Goal: Task Accomplishment & Management: Use online tool/utility

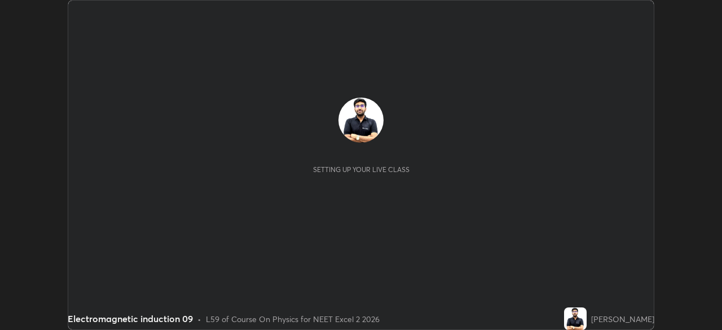
scroll to position [330, 722]
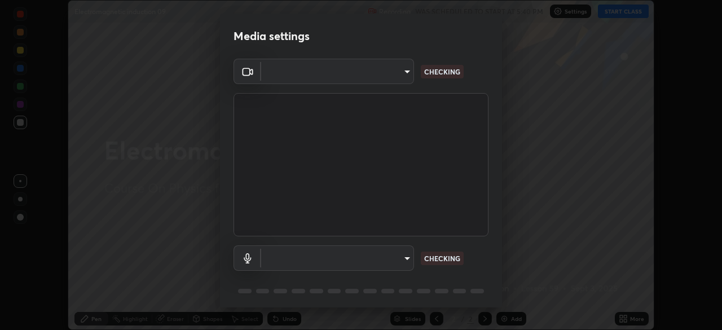
type input "b8f277cd8c291a0c7ed6159829793d80adb5f71bb500324d50d569f5a67401a8"
type input "fc52b274e6785426ab2a4e79817368e636d678bdf91b48eb752f9e2a363405e0"
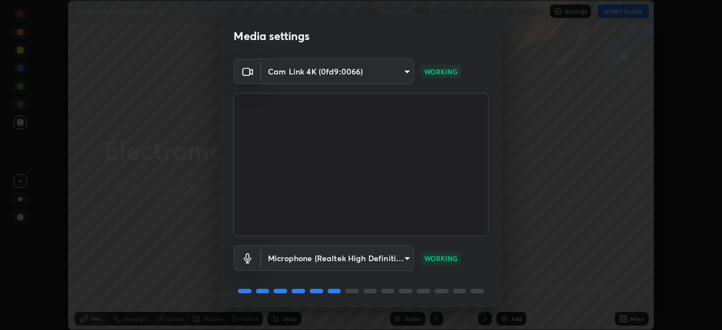
scroll to position [40, 0]
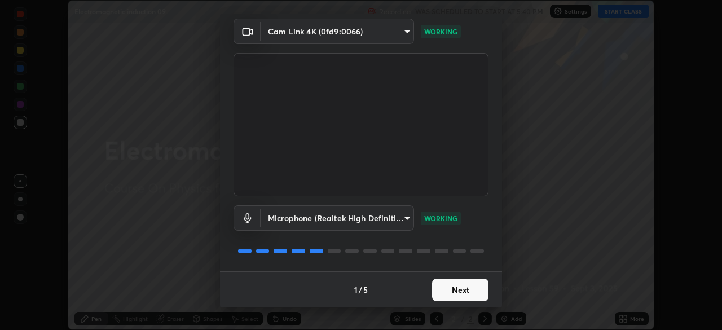
click at [465, 282] on button "Next" at bounding box center [460, 290] width 56 height 23
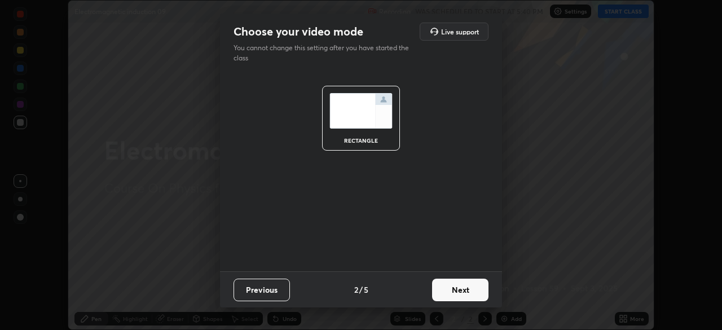
scroll to position [0, 0]
click at [457, 287] on button "Next" at bounding box center [460, 290] width 56 height 23
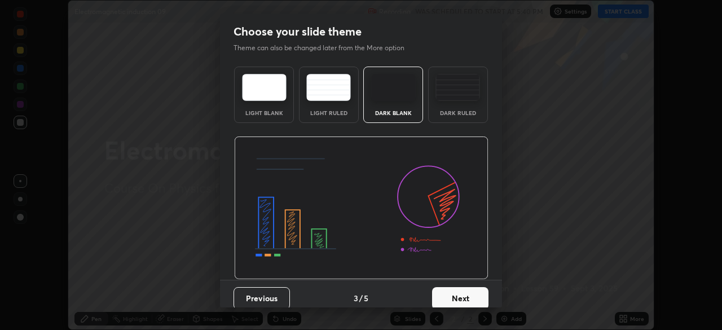
click at [450, 287] on button "Next" at bounding box center [460, 298] width 56 height 23
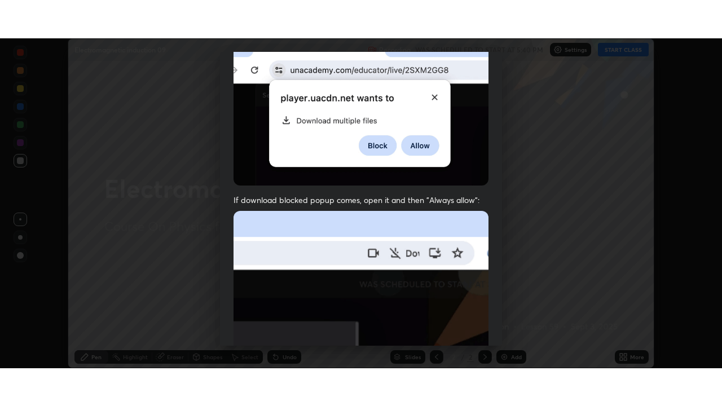
scroll to position [270, 0]
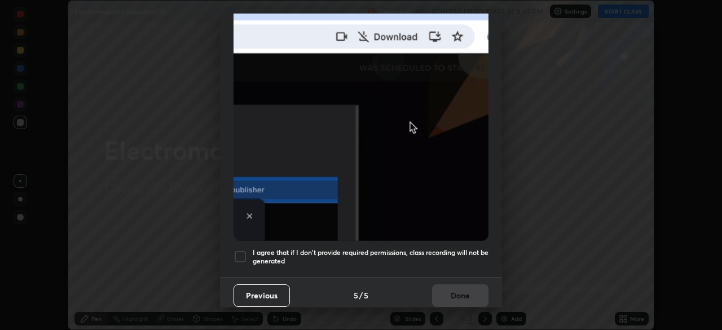
click at [244, 256] on div at bounding box center [241, 257] width 14 height 14
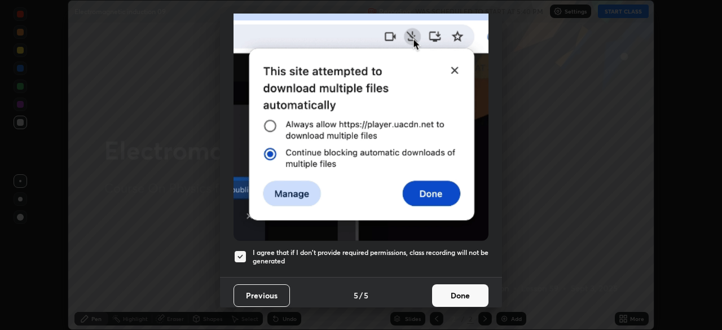
click at [451, 294] on button "Done" at bounding box center [460, 295] width 56 height 23
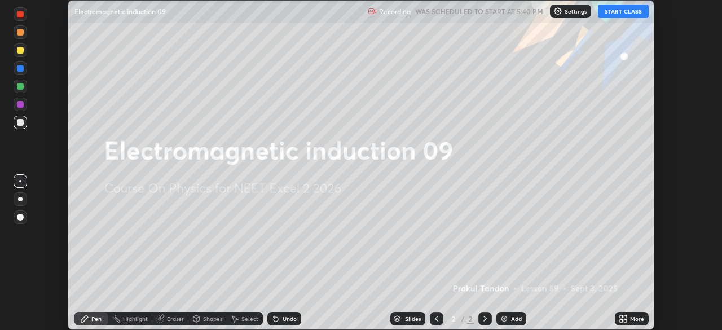
click at [612, 16] on button "START CLASS" at bounding box center [623, 12] width 51 height 14
click at [631, 316] on div "More" at bounding box center [637, 319] width 14 height 6
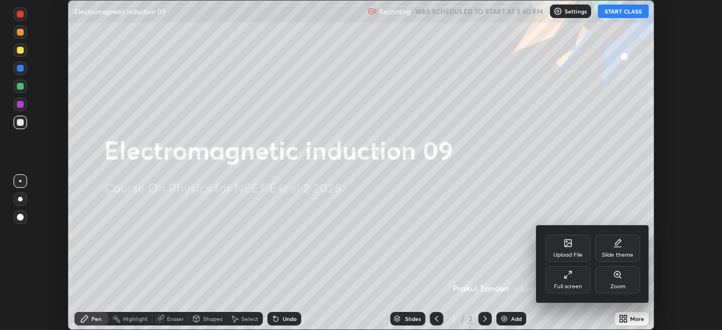
click at [576, 289] on div "Full screen" at bounding box center [568, 287] width 28 height 6
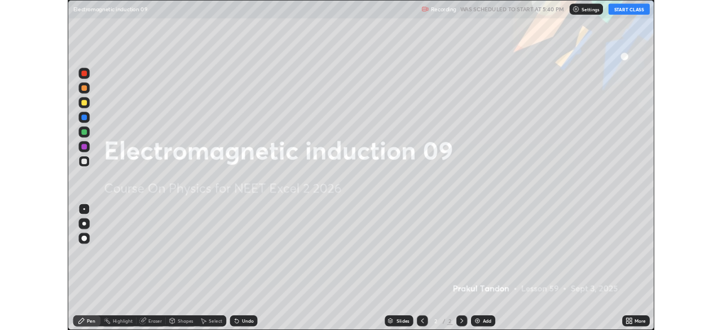
scroll to position [406, 722]
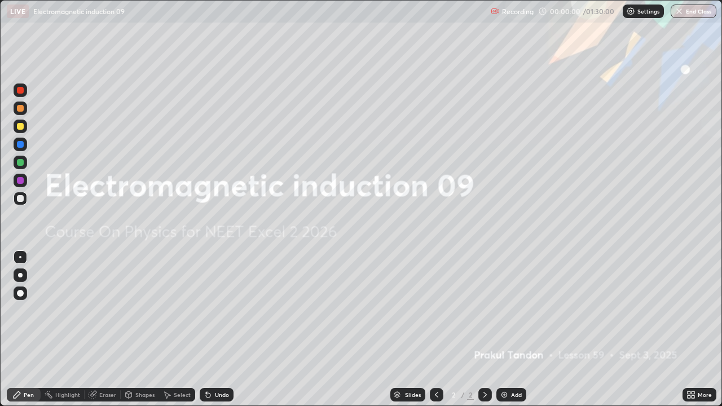
click at [517, 329] on div "Add" at bounding box center [511, 395] width 30 height 14
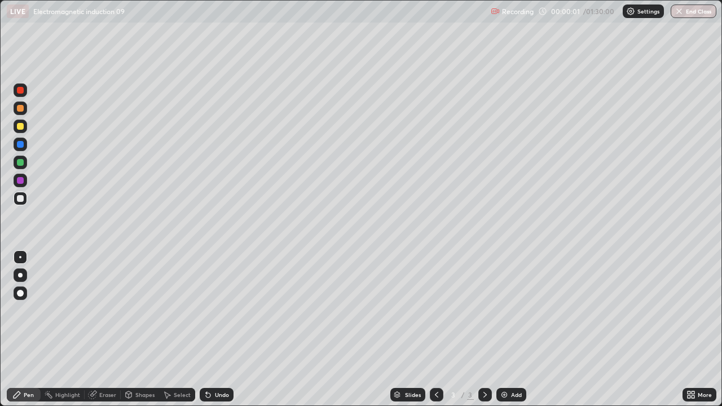
click at [21, 129] on div at bounding box center [20, 126] width 7 height 7
click at [221, 329] on div "Undo" at bounding box center [217, 395] width 34 height 14
click at [18, 200] on div at bounding box center [20, 198] width 7 height 7
click at [514, 329] on div "Add" at bounding box center [516, 395] width 11 height 6
click at [20, 127] on div at bounding box center [20, 126] width 7 height 7
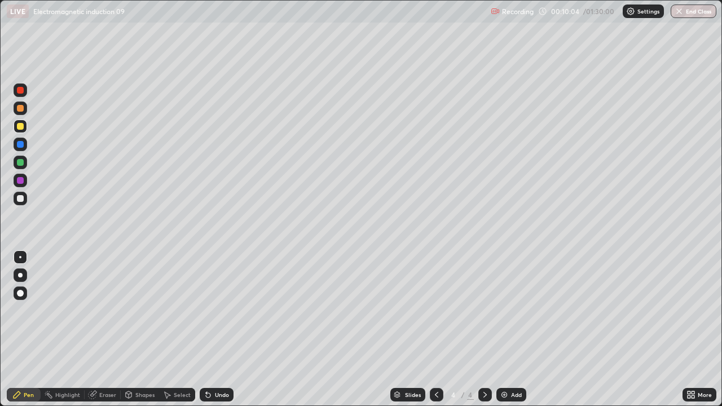
click at [508, 329] on div "Add" at bounding box center [511, 395] width 30 height 14
click at [23, 204] on div at bounding box center [21, 199] width 14 height 14
click at [222, 329] on div "Undo" at bounding box center [222, 395] width 14 height 6
click at [206, 329] on icon at bounding box center [206, 392] width 1 height 1
click at [215, 329] on div "Undo" at bounding box center [222, 395] width 14 height 6
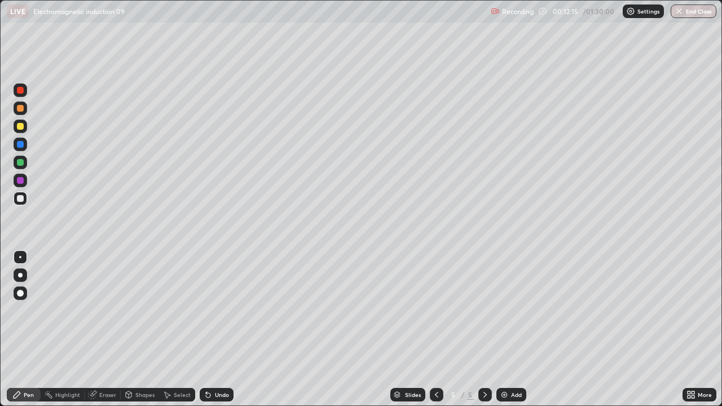
click at [24, 125] on div at bounding box center [21, 127] width 14 height 14
click at [220, 329] on div "Undo" at bounding box center [222, 395] width 14 height 6
click at [221, 329] on div "Undo" at bounding box center [222, 395] width 14 height 6
click at [220, 329] on div "Undo" at bounding box center [222, 395] width 14 height 6
click at [222, 329] on div "Undo" at bounding box center [222, 395] width 14 height 6
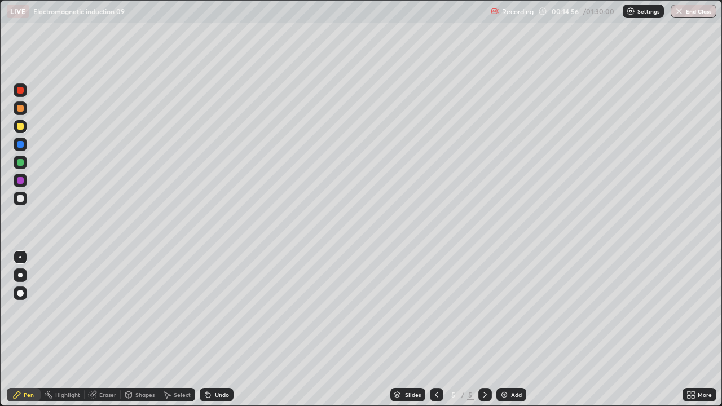
click at [224, 329] on div "Undo" at bounding box center [222, 395] width 14 height 6
click at [96, 329] on div "Eraser" at bounding box center [103, 395] width 36 height 14
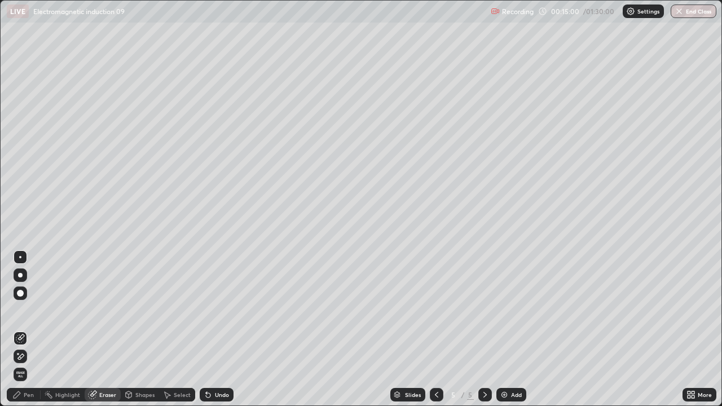
click at [23, 329] on div "Pen" at bounding box center [24, 395] width 34 height 14
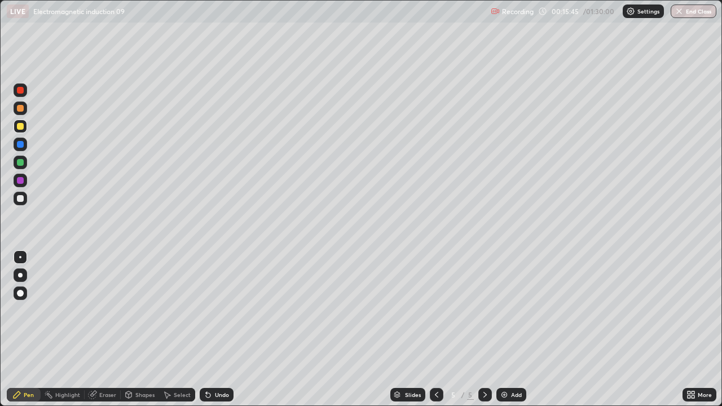
click at [516, 329] on div "Add" at bounding box center [511, 395] width 30 height 14
click at [25, 201] on div at bounding box center [21, 199] width 14 height 14
click at [22, 128] on div at bounding box center [20, 126] width 7 height 7
click at [212, 329] on div "Undo" at bounding box center [217, 395] width 34 height 14
click at [210, 329] on icon at bounding box center [208, 394] width 9 height 9
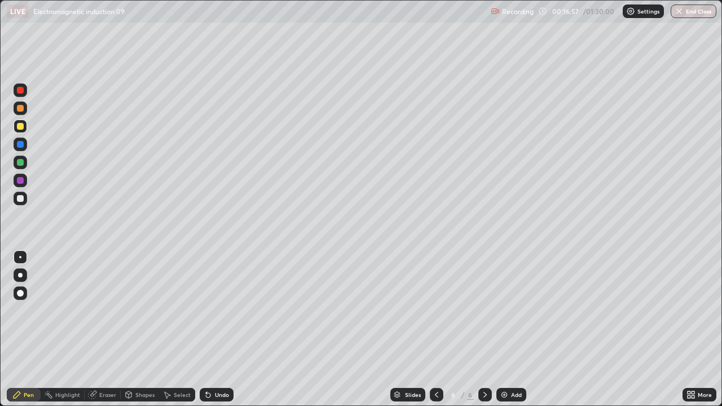
click at [206, 329] on icon at bounding box center [208, 395] width 5 height 5
click at [213, 329] on div "Undo" at bounding box center [217, 395] width 34 height 14
click at [26, 196] on div at bounding box center [21, 199] width 14 height 14
click at [517, 329] on div "Add" at bounding box center [516, 395] width 11 height 6
click at [222, 329] on div "Undo" at bounding box center [217, 395] width 34 height 14
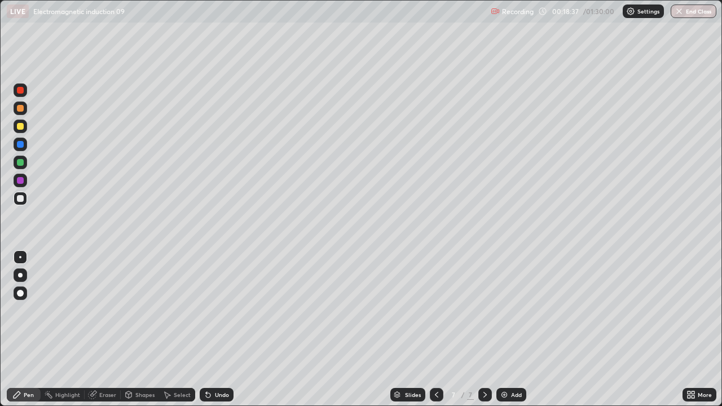
click at [206, 329] on icon at bounding box center [206, 392] width 1 height 1
click at [220, 329] on div "Undo" at bounding box center [217, 395] width 34 height 14
click at [214, 329] on div "Undo" at bounding box center [217, 395] width 34 height 14
click at [102, 329] on div "Eraser" at bounding box center [107, 395] width 17 height 6
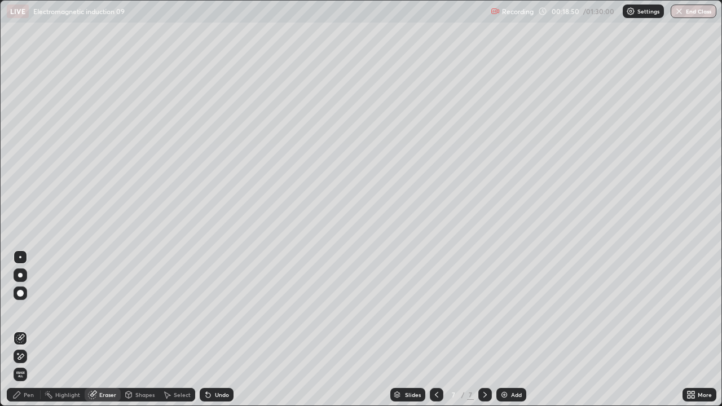
click at [23, 329] on div "Pen" at bounding box center [24, 395] width 34 height 14
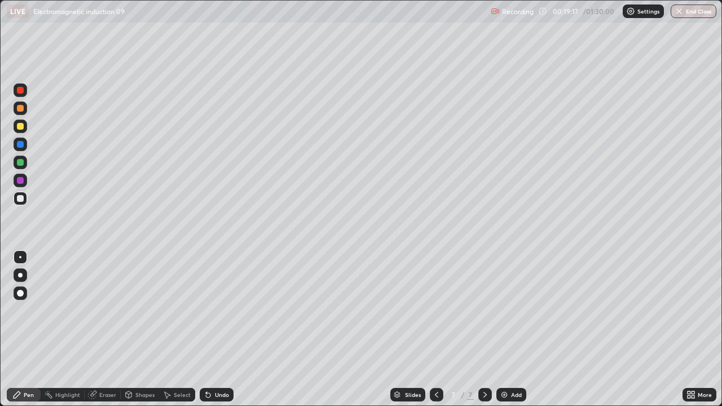
click at [206, 329] on icon at bounding box center [208, 395] width 5 height 5
click at [215, 329] on div "Undo" at bounding box center [222, 395] width 14 height 6
click at [214, 329] on div "Undo" at bounding box center [217, 395] width 34 height 14
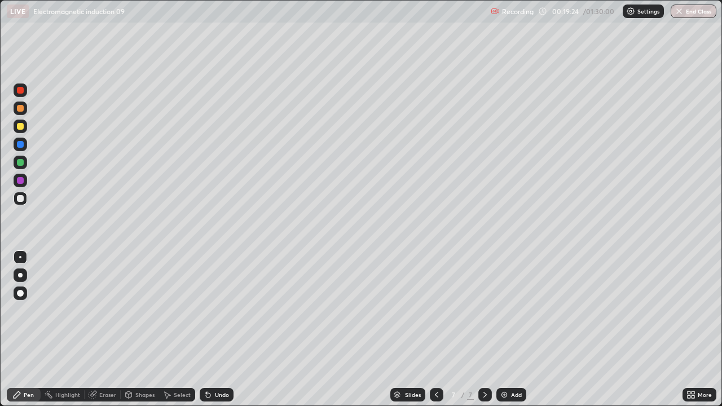
click at [20, 122] on div at bounding box center [21, 127] width 14 height 14
click at [21, 199] on div at bounding box center [20, 198] width 7 height 7
click at [21, 124] on div at bounding box center [20, 126] width 7 height 7
click at [222, 329] on div "Undo" at bounding box center [222, 395] width 14 height 6
click at [231, 329] on div "Undo" at bounding box center [217, 395] width 34 height 14
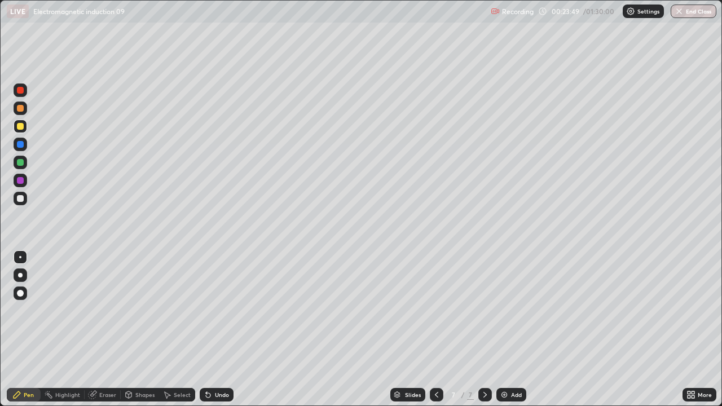
click at [222, 329] on div "Undo" at bounding box center [217, 395] width 34 height 14
click at [24, 204] on div at bounding box center [21, 199] width 14 height 14
click at [219, 329] on div "Undo" at bounding box center [217, 395] width 34 height 14
click at [224, 329] on div "Undo" at bounding box center [217, 395] width 34 height 14
click at [222, 329] on div "Undo" at bounding box center [217, 395] width 34 height 14
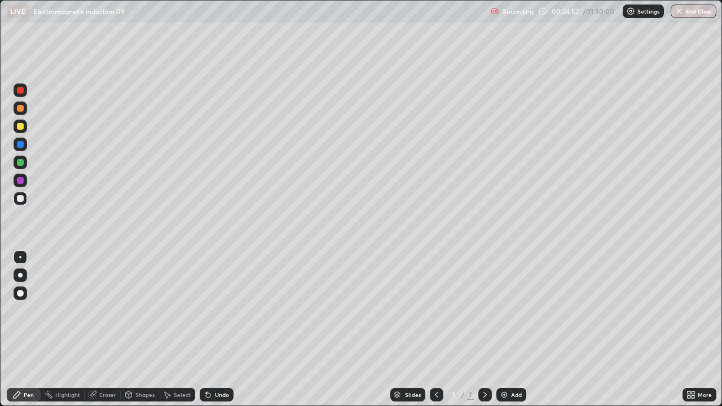
click at [223, 329] on div "Undo" at bounding box center [217, 395] width 34 height 14
click at [210, 329] on icon at bounding box center [208, 394] width 9 height 9
click at [212, 329] on div "Undo" at bounding box center [217, 395] width 34 height 14
click at [206, 329] on icon at bounding box center [208, 395] width 5 height 5
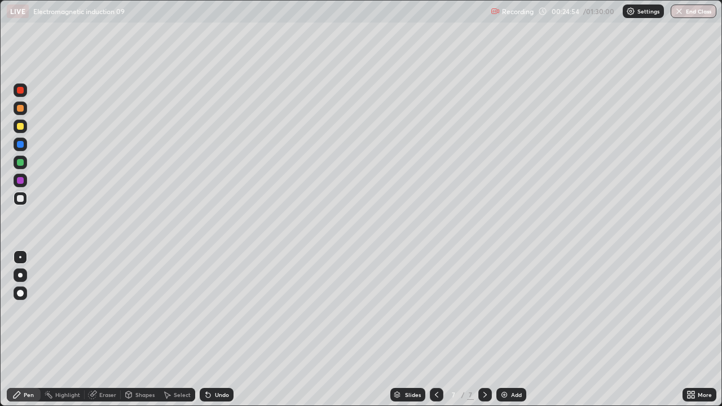
click at [212, 329] on div "Undo" at bounding box center [217, 395] width 34 height 14
click at [215, 329] on div "Undo" at bounding box center [222, 395] width 14 height 6
click at [217, 329] on div "Undo" at bounding box center [222, 395] width 14 height 6
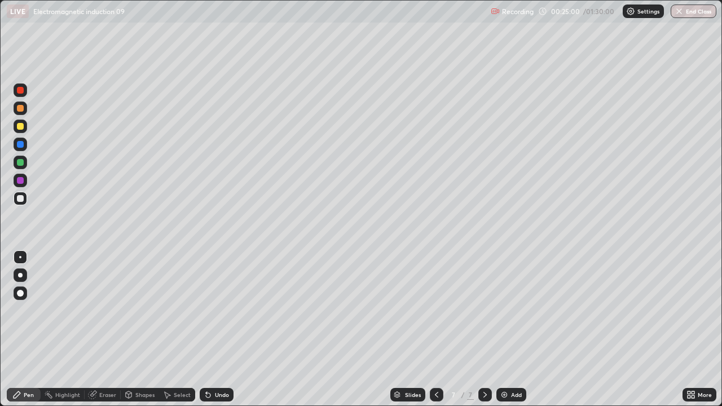
click at [514, 329] on div "Add" at bounding box center [516, 395] width 11 height 6
click at [210, 329] on icon at bounding box center [208, 394] width 9 height 9
click at [212, 329] on div "Undo" at bounding box center [217, 395] width 34 height 14
click at [215, 329] on div "Undo" at bounding box center [222, 395] width 14 height 6
click at [23, 127] on div at bounding box center [20, 126] width 7 height 7
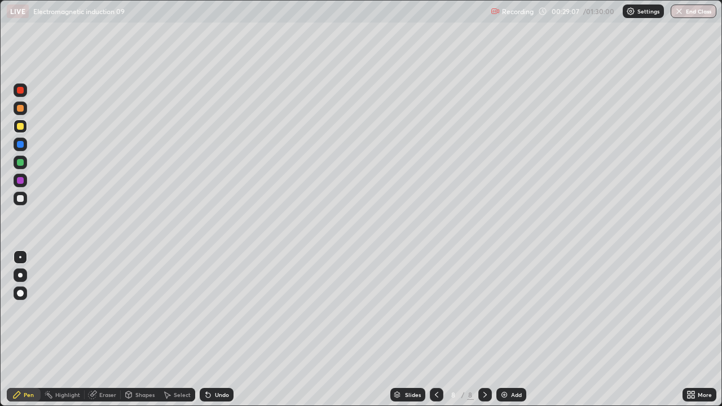
click at [25, 165] on div at bounding box center [21, 163] width 14 height 14
click at [17, 125] on div at bounding box center [20, 126] width 7 height 7
click at [22, 109] on div at bounding box center [20, 108] width 7 height 7
click at [218, 329] on div "Undo" at bounding box center [217, 395] width 34 height 14
click at [219, 329] on div "Undo" at bounding box center [217, 395] width 34 height 14
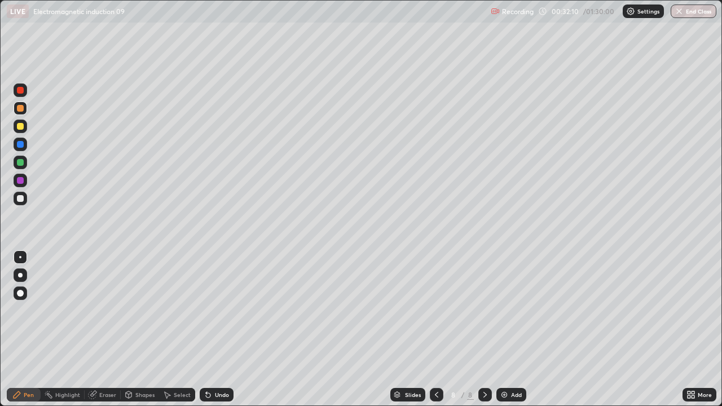
click at [225, 329] on div "Undo" at bounding box center [217, 395] width 34 height 14
click at [225, 329] on div "Undo" at bounding box center [222, 395] width 14 height 6
click at [518, 329] on div "Add" at bounding box center [511, 395] width 30 height 14
click at [25, 197] on div at bounding box center [21, 199] width 14 height 14
click at [24, 127] on div at bounding box center [21, 127] width 14 height 14
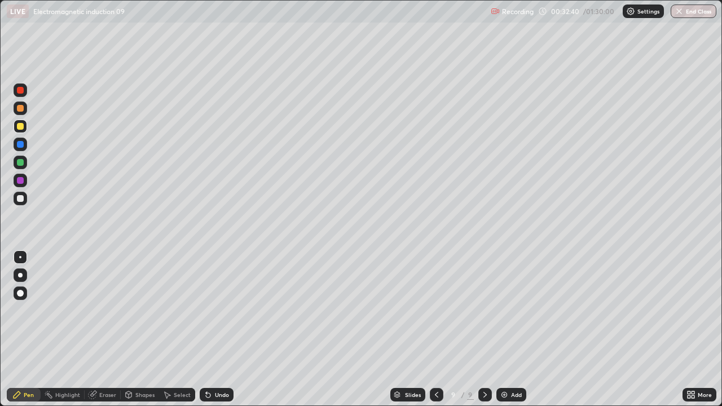
click at [21, 199] on div at bounding box center [20, 198] width 7 height 7
click at [223, 329] on div "Undo" at bounding box center [222, 395] width 14 height 6
click at [218, 329] on div "Undo" at bounding box center [217, 395] width 34 height 14
click at [222, 329] on div "Undo" at bounding box center [214, 395] width 38 height 23
click at [18, 125] on div at bounding box center [20, 126] width 7 height 7
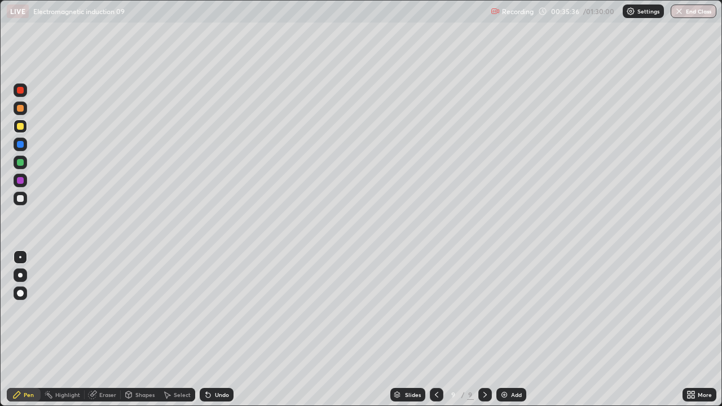
click at [214, 329] on div "Undo" at bounding box center [217, 395] width 34 height 14
click at [216, 329] on div "Undo" at bounding box center [222, 395] width 14 height 6
click at [212, 329] on div "Undo" at bounding box center [217, 395] width 34 height 14
click at [217, 329] on div "Undo" at bounding box center [222, 395] width 14 height 6
click at [218, 329] on div "Undo" at bounding box center [222, 395] width 14 height 6
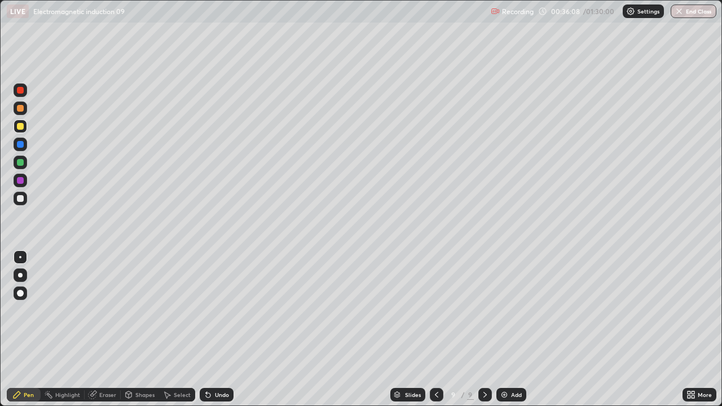
click at [217, 329] on div "Undo" at bounding box center [222, 395] width 14 height 6
click at [218, 329] on div "Undo" at bounding box center [222, 395] width 14 height 6
click at [215, 329] on div "Undo" at bounding box center [222, 395] width 14 height 6
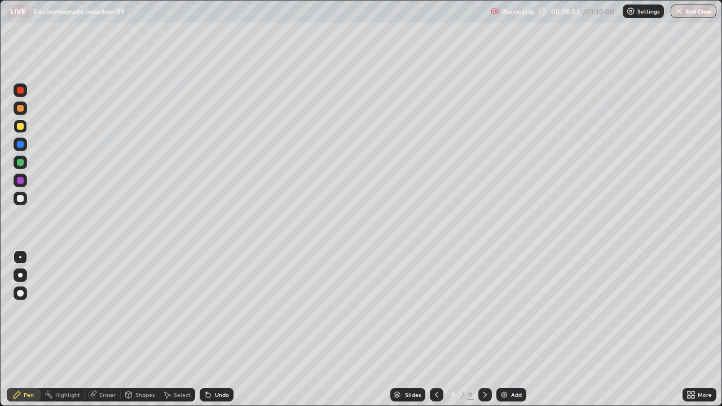
click at [217, 329] on div "Undo" at bounding box center [222, 395] width 14 height 6
click at [218, 329] on div "Undo" at bounding box center [222, 395] width 14 height 6
click at [216, 329] on div "Undo" at bounding box center [222, 395] width 14 height 6
click at [218, 329] on div "Undo" at bounding box center [222, 395] width 14 height 6
click at [215, 329] on div "Undo" at bounding box center [222, 395] width 14 height 6
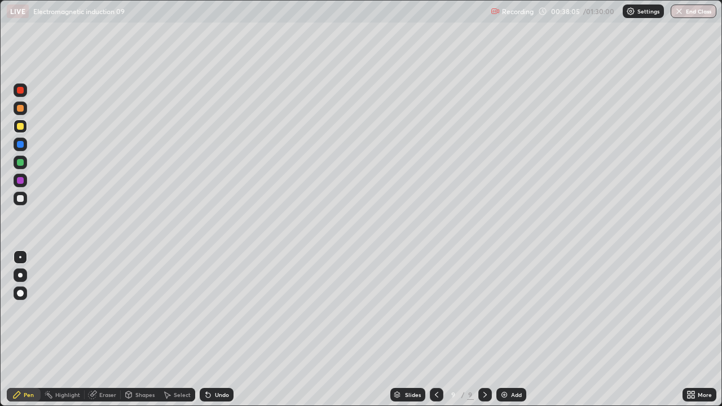
click at [216, 329] on div "Undo" at bounding box center [222, 395] width 14 height 6
click at [212, 329] on div "Undo" at bounding box center [217, 395] width 34 height 14
click at [211, 329] on div "Undo" at bounding box center [217, 395] width 34 height 14
click at [215, 329] on div "Undo" at bounding box center [222, 395] width 14 height 6
click at [218, 329] on div "Undo" at bounding box center [222, 395] width 14 height 6
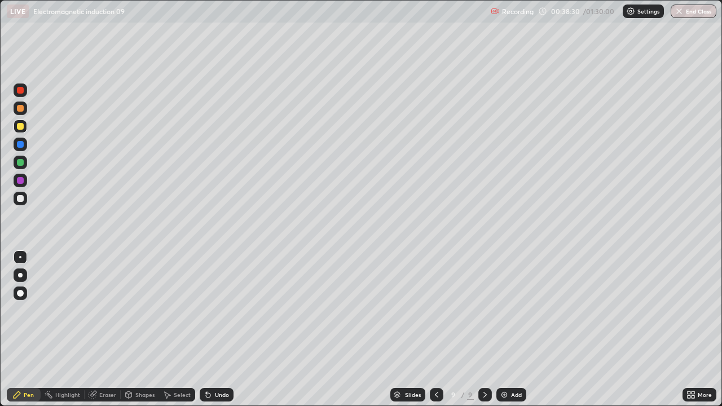
click at [217, 329] on div "Undo" at bounding box center [217, 395] width 34 height 14
click at [215, 329] on div "Undo" at bounding box center [217, 395] width 34 height 14
click at [214, 329] on div "Undo" at bounding box center [217, 395] width 34 height 14
click at [213, 329] on div "Undo" at bounding box center [217, 395] width 34 height 14
click at [216, 329] on div "Undo" at bounding box center [217, 395] width 34 height 14
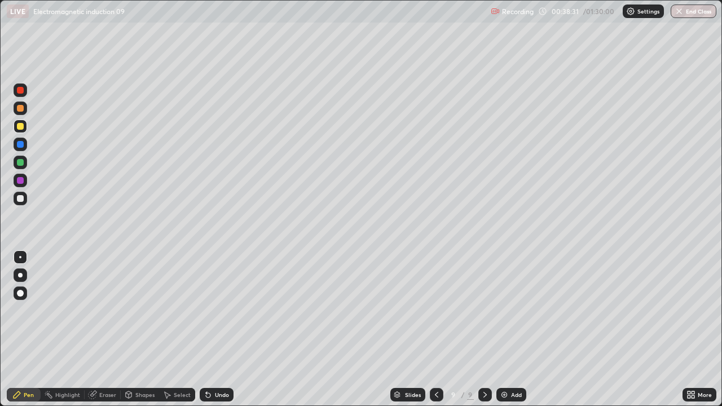
click at [217, 329] on div "Undo" at bounding box center [217, 395] width 34 height 14
click at [522, 329] on div "Add" at bounding box center [511, 395] width 30 height 14
click at [217, 329] on div "Undo" at bounding box center [217, 395] width 34 height 14
click at [221, 329] on div "Undo" at bounding box center [217, 395] width 34 height 14
click at [220, 329] on div "Undo" at bounding box center [222, 395] width 14 height 6
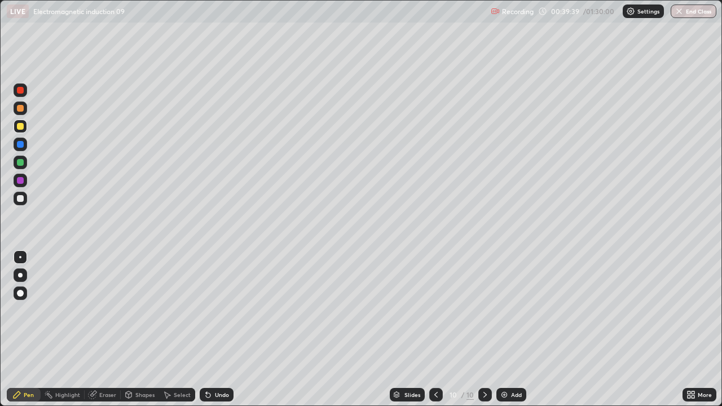
click at [212, 329] on div "Undo" at bounding box center [217, 395] width 34 height 14
click at [214, 329] on div "Undo" at bounding box center [217, 395] width 34 height 14
click at [216, 329] on div "Undo" at bounding box center [222, 395] width 14 height 6
click at [215, 329] on div "Undo" at bounding box center [217, 395] width 34 height 14
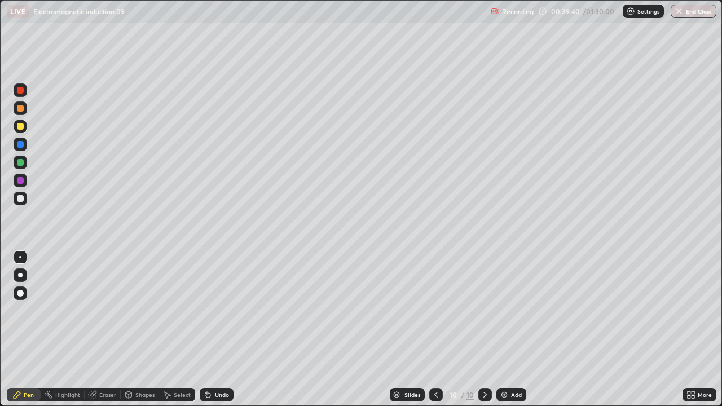
click at [218, 329] on div "Undo" at bounding box center [222, 395] width 14 height 6
click at [223, 329] on div "Undo" at bounding box center [222, 395] width 14 height 6
click at [225, 329] on div "Undo" at bounding box center [222, 395] width 14 height 6
click at [215, 329] on div "Undo" at bounding box center [217, 395] width 34 height 14
click at [220, 329] on div "Undo" at bounding box center [222, 395] width 14 height 6
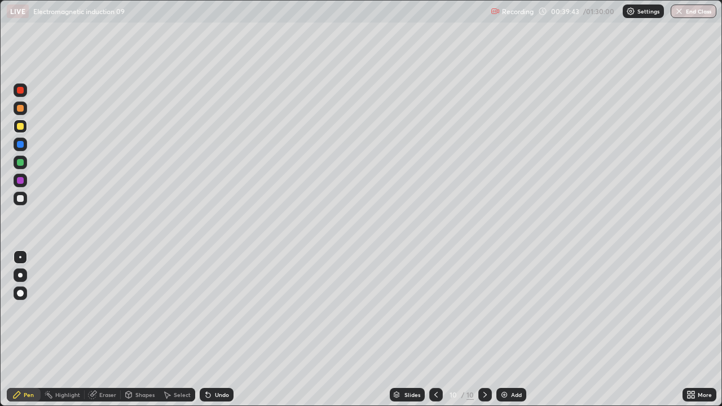
click at [222, 329] on div "Undo" at bounding box center [222, 395] width 14 height 6
click at [227, 329] on div "Undo" at bounding box center [222, 395] width 14 height 6
click at [230, 329] on div "Undo" at bounding box center [217, 395] width 34 height 14
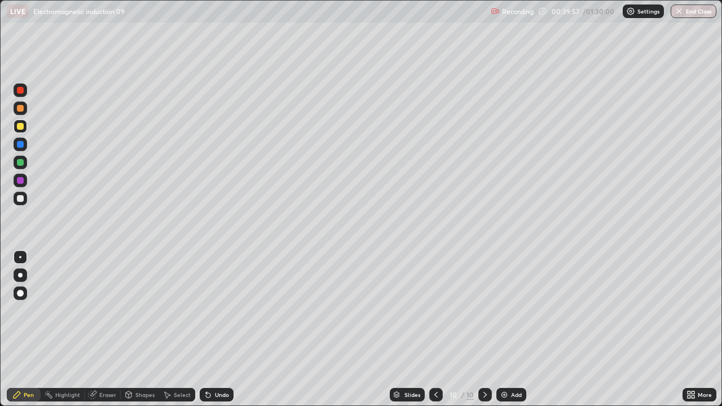
click at [435, 329] on icon at bounding box center [436, 394] width 9 height 9
click at [206, 329] on icon at bounding box center [208, 395] width 5 height 5
click at [212, 329] on div "Undo" at bounding box center [217, 395] width 34 height 14
click at [214, 329] on div "Undo" at bounding box center [217, 395] width 34 height 14
click at [213, 329] on div "Undo" at bounding box center [217, 395] width 34 height 14
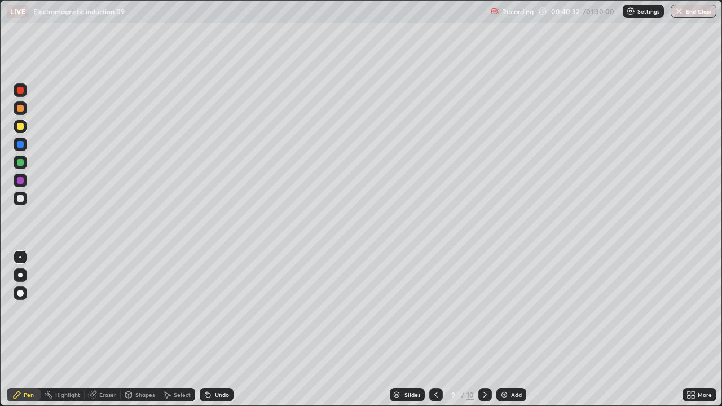
click at [214, 329] on div "Undo" at bounding box center [217, 395] width 34 height 14
click at [484, 329] on icon at bounding box center [485, 394] width 9 height 9
click at [20, 200] on div at bounding box center [20, 198] width 7 height 7
click at [524, 329] on div "Add" at bounding box center [511, 395] width 30 height 14
click at [20, 127] on div at bounding box center [20, 126] width 7 height 7
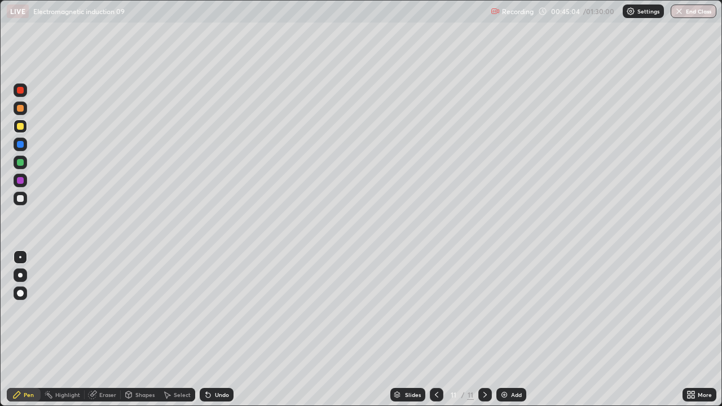
click at [25, 161] on div at bounding box center [21, 163] width 14 height 14
click at [211, 329] on icon at bounding box center [208, 394] width 9 height 9
click at [209, 329] on icon at bounding box center [208, 394] width 9 height 9
click at [223, 329] on div "Undo" at bounding box center [222, 395] width 14 height 6
click at [224, 329] on div "Undo" at bounding box center [217, 395] width 34 height 14
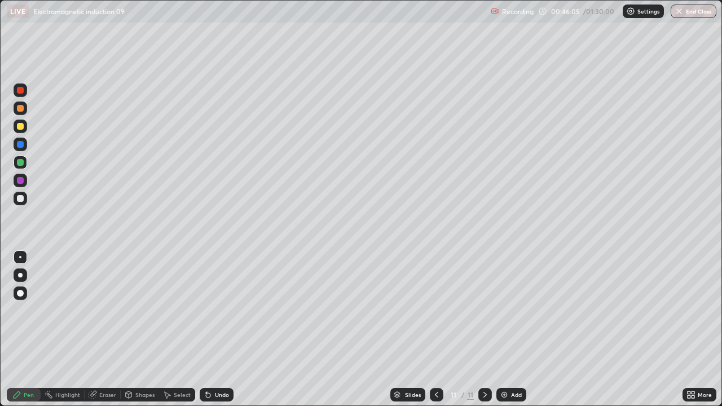
click at [222, 329] on div "Undo" at bounding box center [217, 395] width 34 height 14
click at [218, 329] on div "Undo" at bounding box center [217, 395] width 34 height 14
click at [227, 329] on div "Undo" at bounding box center [217, 395] width 34 height 14
click at [216, 329] on div "Undo" at bounding box center [222, 395] width 14 height 6
click at [217, 329] on div "Undo" at bounding box center [222, 395] width 14 height 6
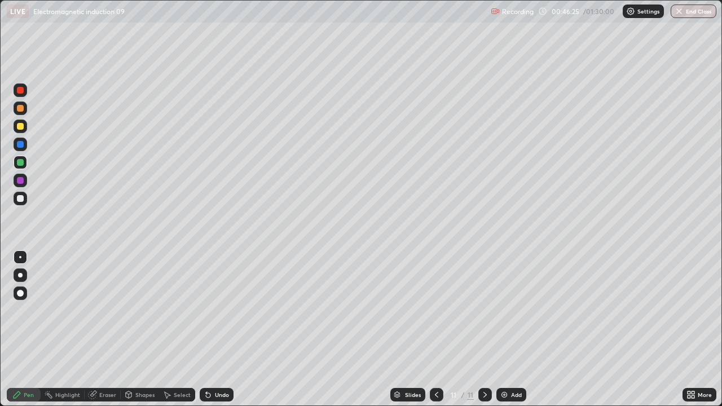
click at [223, 329] on div "Undo" at bounding box center [222, 395] width 14 height 6
click at [221, 329] on div "Undo" at bounding box center [217, 395] width 34 height 14
click at [218, 329] on div "Undo" at bounding box center [217, 395] width 34 height 14
click at [221, 329] on div "Undo" at bounding box center [217, 395] width 34 height 14
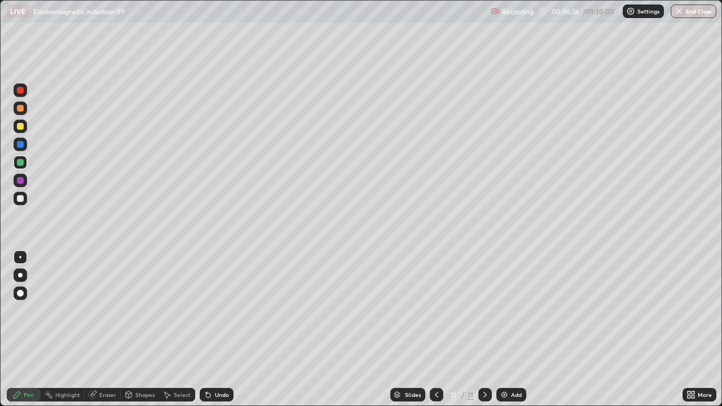
click at [221, 329] on div "Undo" at bounding box center [217, 395] width 34 height 14
click at [220, 329] on div "Undo" at bounding box center [217, 395] width 34 height 14
click at [218, 329] on div "Undo" at bounding box center [217, 395] width 34 height 14
click at [216, 329] on div "Undo" at bounding box center [217, 395] width 34 height 14
click at [217, 329] on div "Undo" at bounding box center [217, 395] width 34 height 14
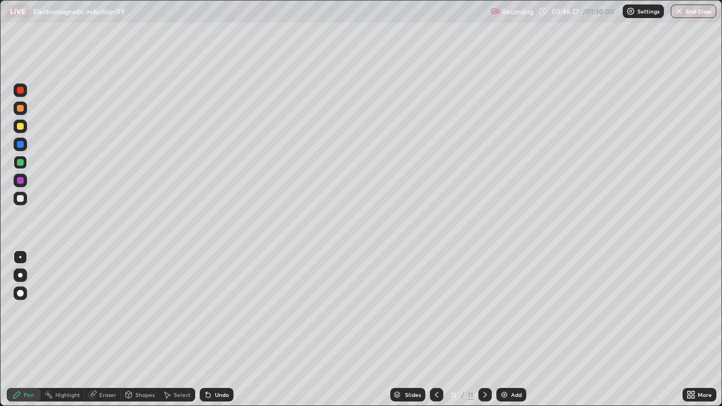
click at [217, 329] on div "Undo" at bounding box center [217, 395] width 34 height 14
click at [216, 329] on div "Undo" at bounding box center [217, 395] width 34 height 14
click at [214, 329] on div "Undo" at bounding box center [217, 395] width 34 height 14
click at [212, 329] on div "Undo" at bounding box center [217, 395] width 34 height 14
click at [219, 329] on div "Undo" at bounding box center [222, 395] width 14 height 6
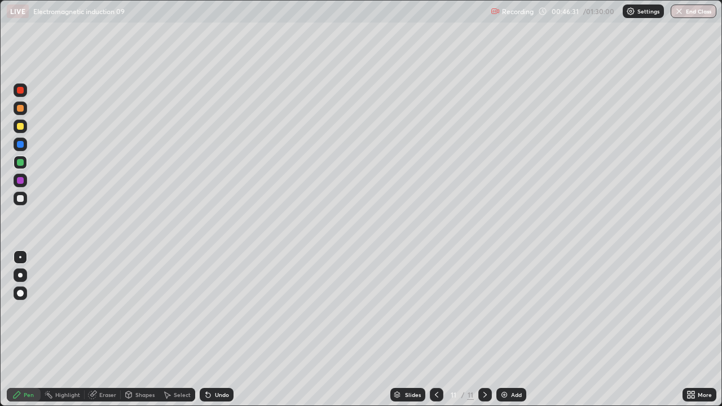
click at [19, 128] on div at bounding box center [20, 126] width 7 height 7
click at [216, 329] on div "Undo" at bounding box center [222, 395] width 14 height 6
click at [215, 329] on div "Undo" at bounding box center [222, 395] width 14 height 6
click at [206, 329] on icon at bounding box center [208, 395] width 5 height 5
click at [210, 329] on div "Undo" at bounding box center [217, 395] width 34 height 14
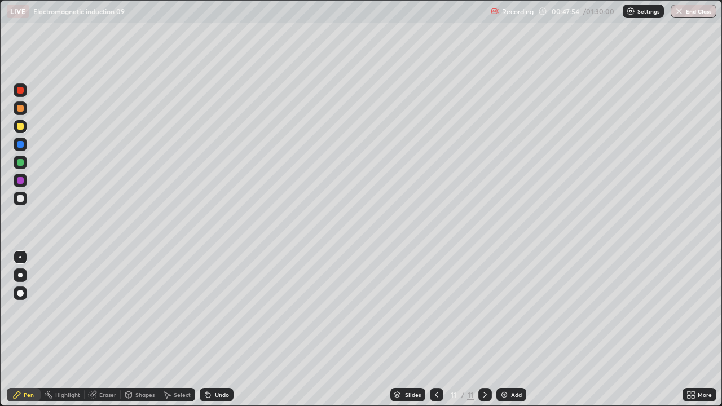
click at [210, 329] on icon at bounding box center [208, 394] width 9 height 9
click at [208, 329] on icon at bounding box center [208, 394] width 9 height 9
click at [206, 329] on icon at bounding box center [208, 395] width 5 height 5
click at [210, 329] on icon at bounding box center [208, 394] width 9 height 9
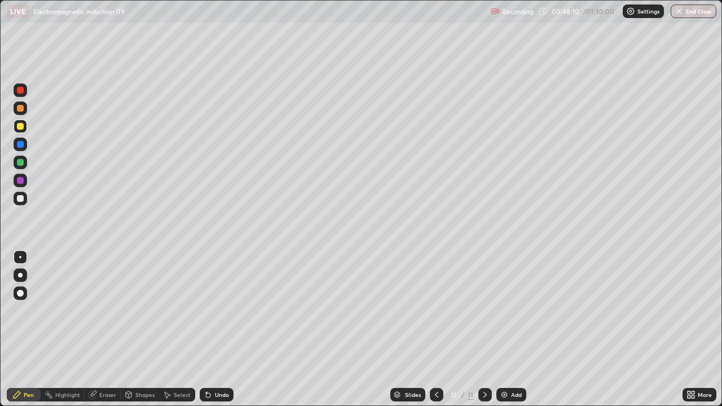
click at [221, 329] on div "Undo" at bounding box center [222, 395] width 14 height 6
click at [102, 329] on div "Eraser" at bounding box center [107, 395] width 17 height 6
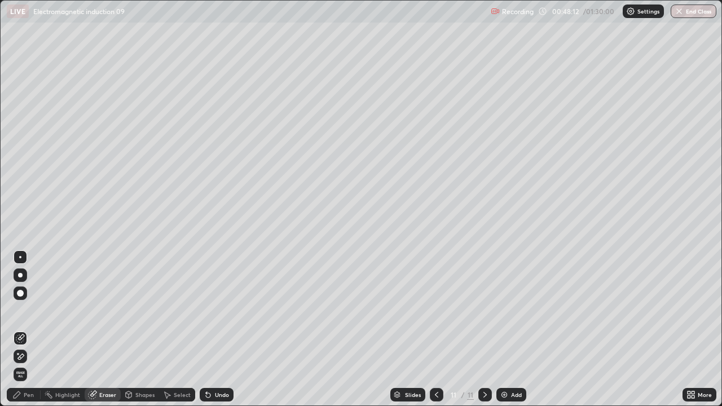
click at [21, 329] on div "Pen" at bounding box center [24, 395] width 34 height 14
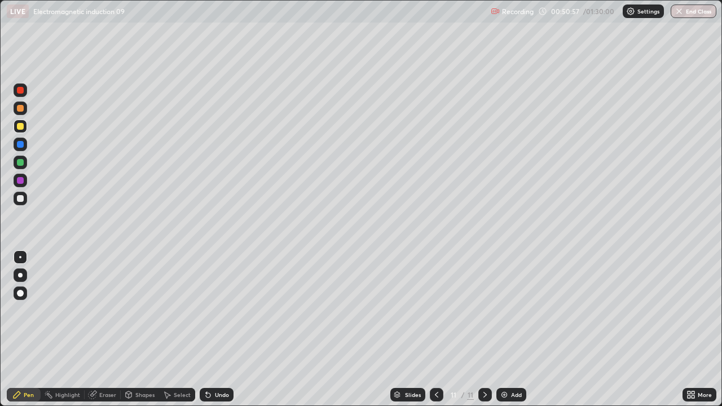
click at [508, 329] on div "Add" at bounding box center [511, 395] width 30 height 14
click at [24, 200] on div at bounding box center [21, 199] width 14 height 14
click at [438, 329] on div at bounding box center [437, 395] width 14 height 14
click at [27, 130] on div at bounding box center [21, 127] width 14 height 14
click at [215, 329] on div "Undo" at bounding box center [222, 395] width 14 height 6
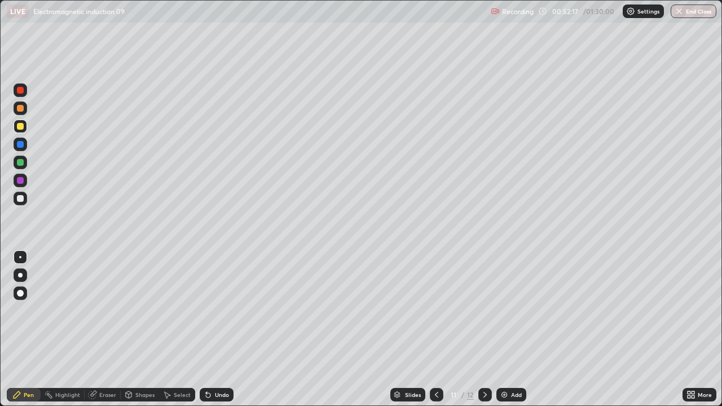
click at [511, 329] on div "Add" at bounding box center [511, 395] width 30 height 14
click at [436, 329] on icon at bounding box center [436, 394] width 9 height 9
click at [486, 329] on icon at bounding box center [485, 394] width 9 height 9
click at [20, 199] on div at bounding box center [20, 198] width 7 height 7
click at [218, 329] on div "Undo" at bounding box center [217, 395] width 34 height 14
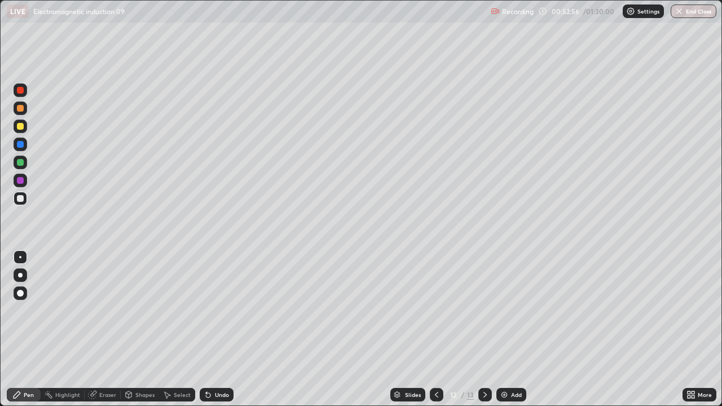
click at [217, 329] on div "Undo" at bounding box center [217, 395] width 34 height 14
click at [206, 329] on icon at bounding box center [208, 395] width 5 height 5
click at [211, 329] on div "Undo" at bounding box center [217, 395] width 34 height 14
click at [217, 329] on div "Undo" at bounding box center [222, 395] width 14 height 6
click at [215, 329] on div "Undo" at bounding box center [222, 395] width 14 height 6
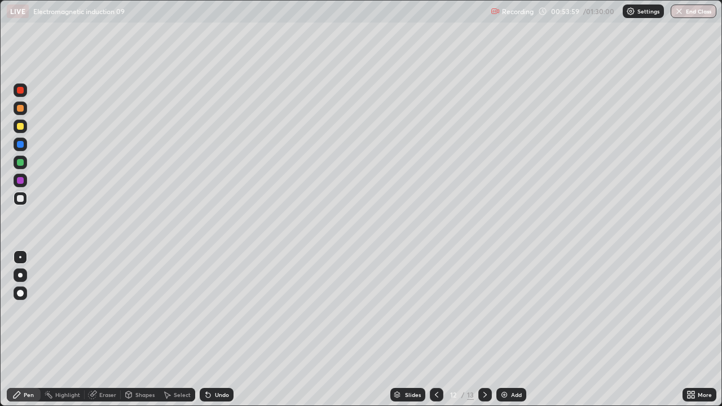
click at [24, 130] on div at bounding box center [21, 127] width 14 height 14
click at [215, 329] on div "Undo" at bounding box center [217, 395] width 34 height 14
click at [211, 329] on div "Undo" at bounding box center [217, 395] width 34 height 14
click at [213, 329] on div "Undo" at bounding box center [217, 395] width 34 height 14
click at [215, 329] on div "Undo" at bounding box center [222, 395] width 14 height 6
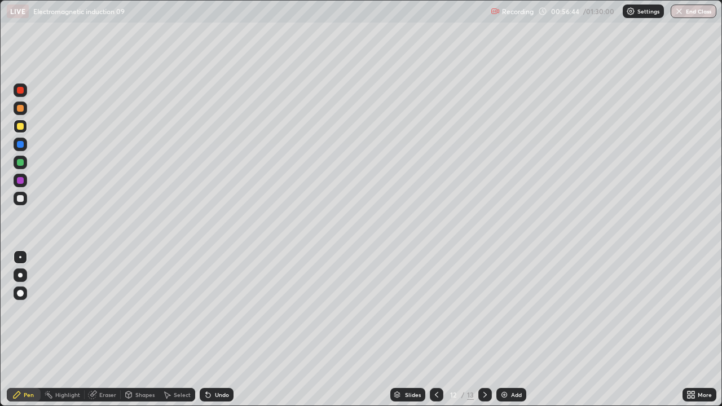
click at [221, 329] on div "Undo" at bounding box center [217, 395] width 34 height 14
click at [222, 329] on div "Undo" at bounding box center [217, 395] width 34 height 14
click at [224, 329] on div "Undo" at bounding box center [217, 395] width 34 height 14
click at [222, 329] on div "Undo" at bounding box center [217, 395] width 34 height 14
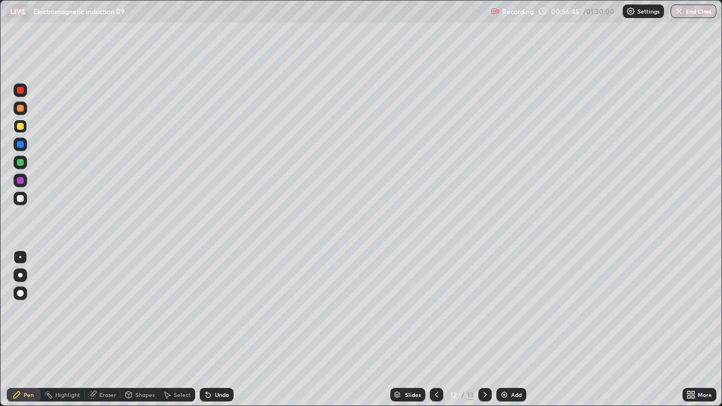
click at [221, 329] on div "Undo" at bounding box center [217, 395] width 34 height 14
click at [218, 329] on div "Undo" at bounding box center [222, 395] width 14 height 6
click at [508, 329] on div "Add" at bounding box center [511, 395] width 30 height 14
click at [24, 201] on div at bounding box center [21, 199] width 14 height 14
click at [16, 125] on div at bounding box center [21, 127] width 14 height 14
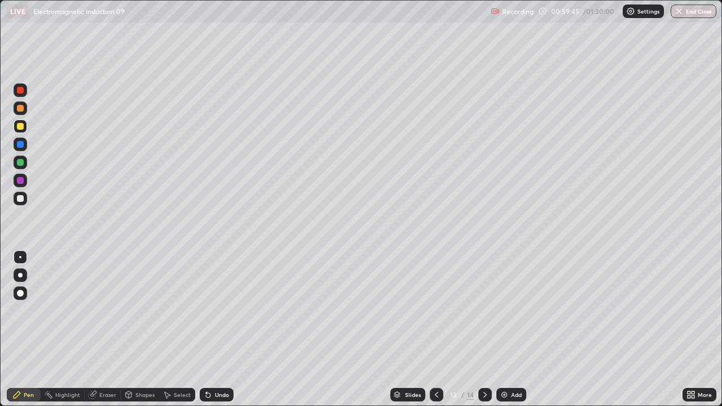
click at [24, 201] on div at bounding box center [21, 199] width 14 height 14
click at [25, 165] on div at bounding box center [21, 163] width 14 height 14
click at [217, 329] on div "Undo" at bounding box center [217, 395] width 34 height 14
click at [215, 329] on div "Undo" at bounding box center [222, 395] width 14 height 6
click at [484, 329] on icon at bounding box center [484, 395] width 3 height 6
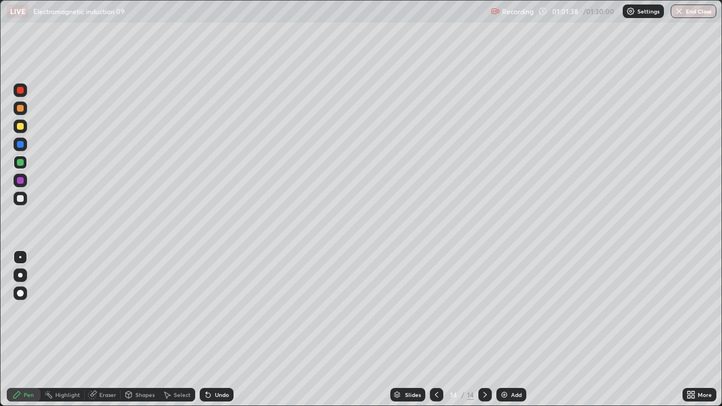
click at [217, 329] on div "Undo" at bounding box center [222, 395] width 14 height 6
click at [223, 329] on div "Undo" at bounding box center [222, 395] width 14 height 6
click at [23, 129] on div at bounding box center [21, 127] width 14 height 14
click at [436, 329] on icon at bounding box center [436, 394] width 9 height 9
click at [479, 329] on div at bounding box center [485, 395] width 14 height 14
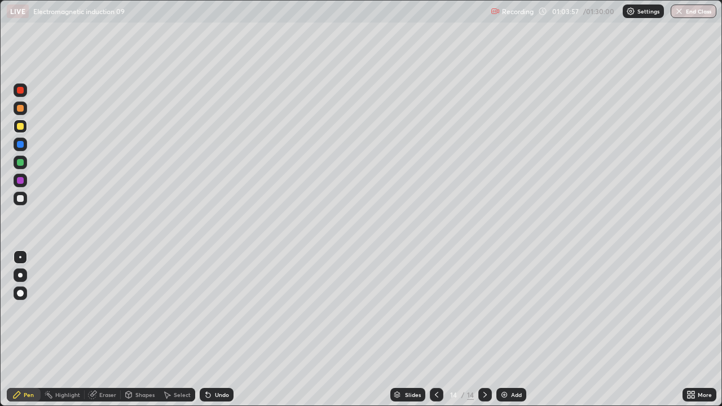
click at [215, 329] on div "Undo" at bounding box center [222, 395] width 14 height 6
click at [23, 203] on div at bounding box center [21, 199] width 14 height 14
click at [20, 127] on div at bounding box center [20, 126] width 7 height 7
click at [17, 205] on div at bounding box center [21, 199] width 14 height 14
click at [18, 129] on div at bounding box center [21, 127] width 14 height 14
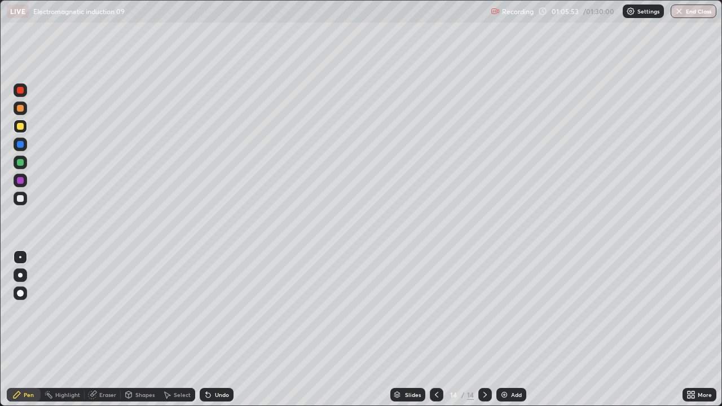
click at [27, 201] on div at bounding box center [21, 199] width 14 height 14
click at [222, 329] on div "Undo" at bounding box center [222, 395] width 14 height 6
click at [23, 127] on div at bounding box center [20, 126] width 7 height 7
click at [215, 329] on div "Undo" at bounding box center [222, 395] width 14 height 6
click at [220, 329] on div "Undo" at bounding box center [222, 395] width 14 height 6
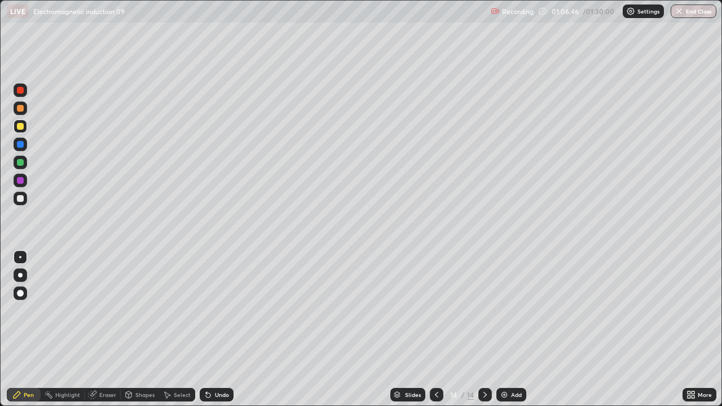
click at [218, 329] on div "Undo" at bounding box center [222, 395] width 14 height 6
click at [211, 329] on div "Undo" at bounding box center [217, 395] width 34 height 14
click at [223, 329] on div "Undo" at bounding box center [217, 395] width 34 height 14
click at [508, 329] on div "Add" at bounding box center [511, 395] width 30 height 14
click at [20, 201] on div at bounding box center [20, 198] width 7 height 7
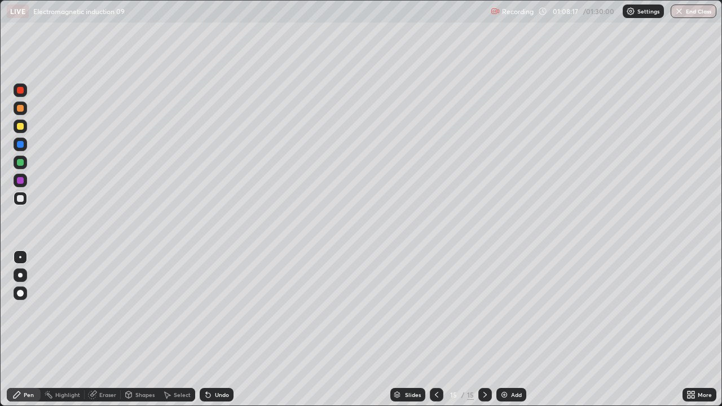
click at [512, 329] on div "Add" at bounding box center [516, 395] width 11 height 6
click at [221, 329] on div "Undo" at bounding box center [222, 395] width 14 height 6
click at [17, 126] on div at bounding box center [20, 126] width 7 height 7
click at [216, 329] on div "Undo" at bounding box center [222, 395] width 14 height 6
click at [212, 329] on div "Undo" at bounding box center [217, 395] width 34 height 14
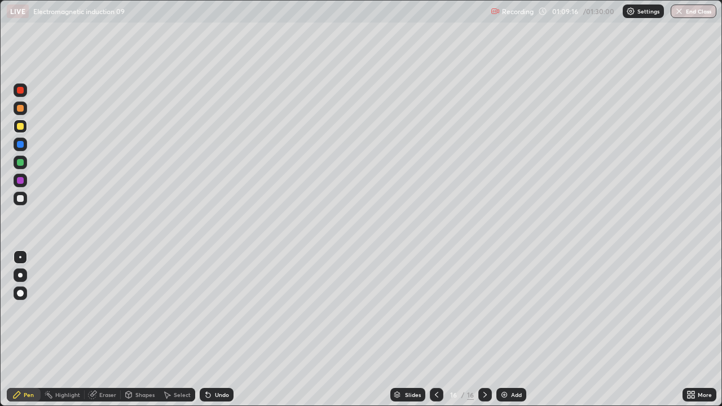
click at [210, 329] on icon at bounding box center [208, 394] width 9 height 9
click at [215, 329] on div "Undo" at bounding box center [222, 395] width 14 height 6
click at [213, 329] on div "Undo" at bounding box center [217, 395] width 34 height 14
click at [20, 107] on div at bounding box center [20, 108] width 7 height 7
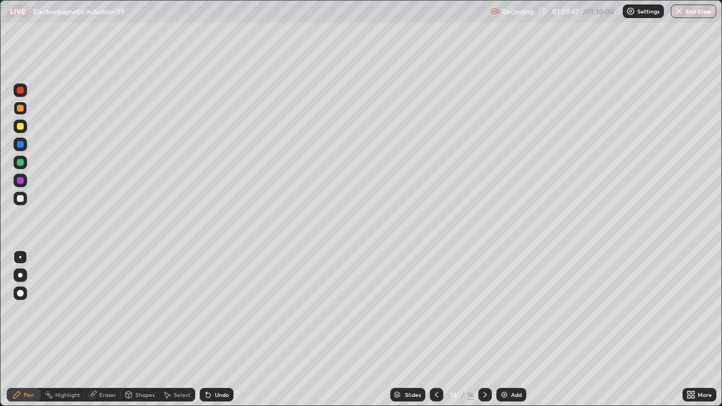
click at [222, 329] on div "Undo" at bounding box center [217, 395] width 34 height 14
click at [223, 329] on div "Undo" at bounding box center [217, 395] width 34 height 14
click at [516, 329] on div "Add" at bounding box center [516, 395] width 11 height 6
click at [24, 204] on div at bounding box center [21, 199] width 14 height 14
click at [104, 329] on div "Eraser" at bounding box center [103, 395] width 36 height 14
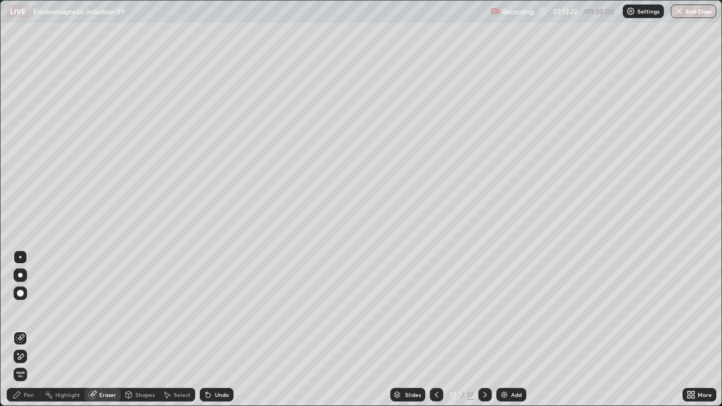
click at [20, 329] on icon at bounding box center [16, 394] width 9 height 9
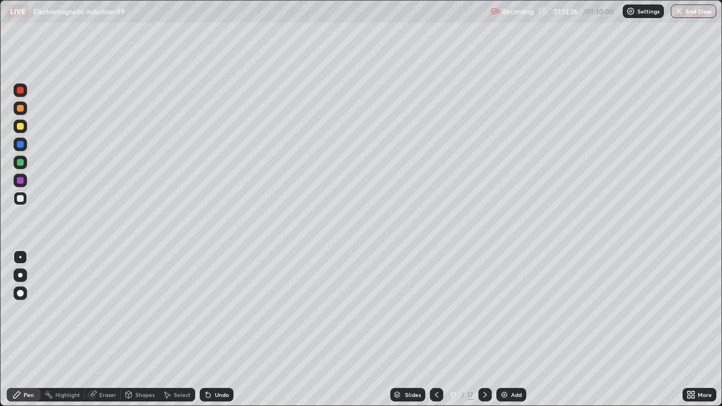
click at [220, 329] on div "Undo" at bounding box center [222, 395] width 14 height 6
click at [22, 127] on div at bounding box center [20, 126] width 7 height 7
click at [210, 329] on icon at bounding box center [208, 394] width 9 height 9
click at [208, 329] on icon at bounding box center [208, 394] width 9 height 9
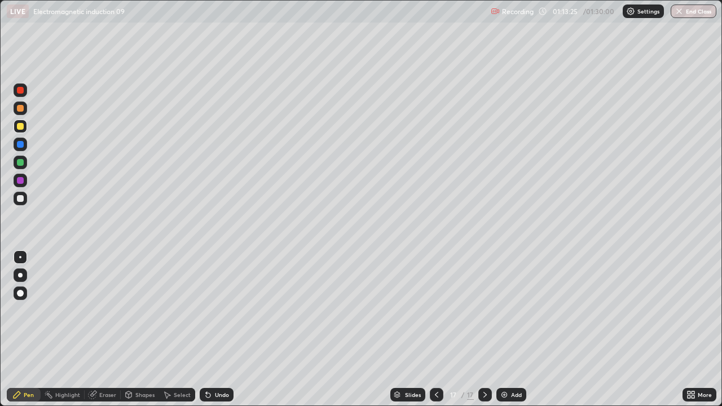
click at [206, 329] on div "Undo" at bounding box center [217, 395] width 34 height 14
click at [206, 329] on icon at bounding box center [208, 395] width 5 height 5
click at [209, 329] on icon at bounding box center [208, 394] width 9 height 9
click at [210, 329] on div "Undo" at bounding box center [217, 395] width 34 height 14
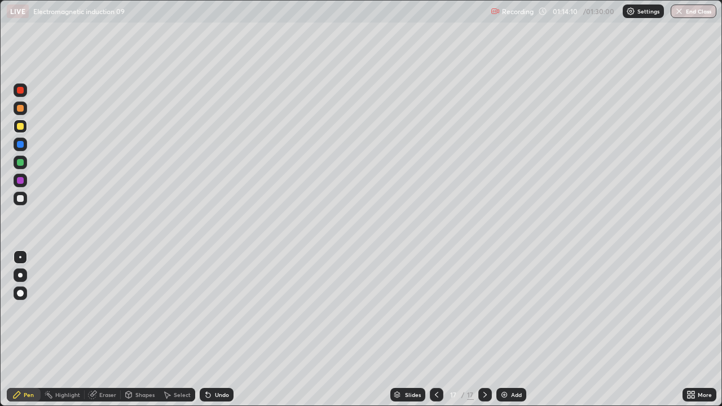
click at [224, 329] on div "Undo" at bounding box center [222, 395] width 14 height 6
click at [222, 329] on div "Undo" at bounding box center [222, 395] width 14 height 6
click at [221, 329] on div "Undo" at bounding box center [222, 395] width 14 height 6
click at [219, 329] on div "Undo" at bounding box center [222, 395] width 14 height 6
click at [218, 329] on div "Undo" at bounding box center [222, 395] width 14 height 6
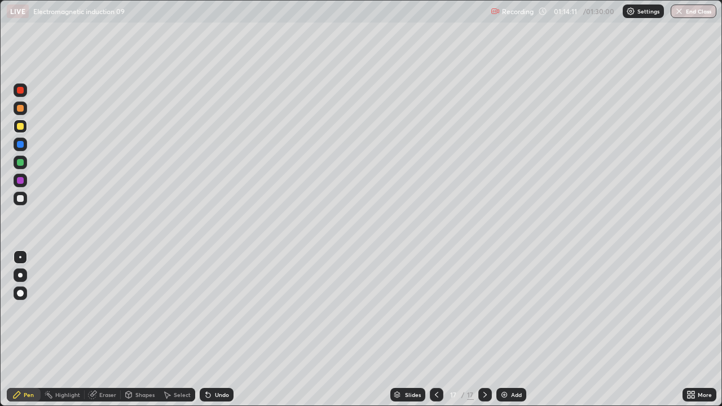
click at [218, 329] on div "Undo" at bounding box center [222, 395] width 14 height 6
click at [218, 329] on div "Undo" at bounding box center [217, 395] width 34 height 14
click at [24, 164] on div at bounding box center [21, 163] width 14 height 14
click at [26, 125] on div at bounding box center [21, 127] width 14 height 14
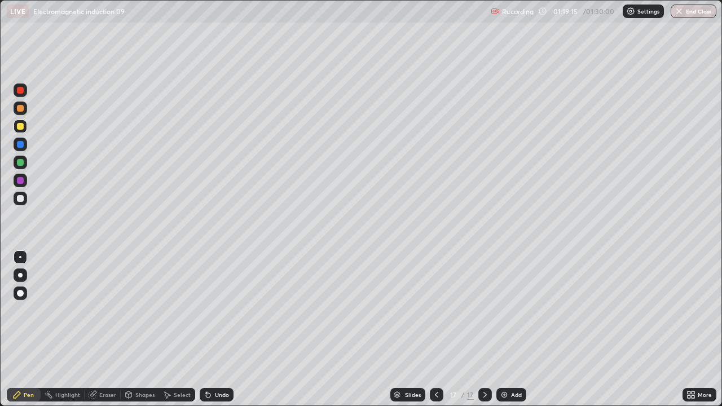
click at [25, 165] on div at bounding box center [21, 163] width 14 height 14
click at [212, 329] on div "Undo" at bounding box center [217, 395] width 34 height 14
click at [21, 127] on div at bounding box center [20, 126] width 7 height 7
click at [221, 329] on div "Undo" at bounding box center [222, 395] width 14 height 6
click at [218, 329] on div "Undo" at bounding box center [217, 395] width 34 height 14
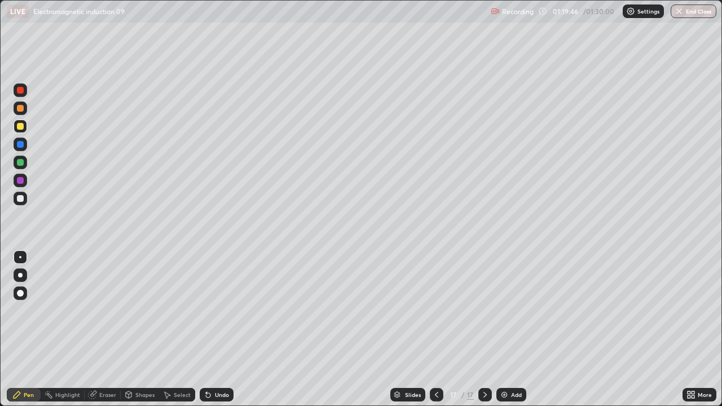
click at [223, 329] on div "Undo" at bounding box center [217, 395] width 34 height 14
click at [23, 202] on div at bounding box center [21, 199] width 14 height 14
click at [20, 124] on div at bounding box center [20, 126] width 7 height 7
click at [218, 329] on div "Undo" at bounding box center [222, 395] width 14 height 6
click at [221, 329] on div "Undo" at bounding box center [222, 395] width 14 height 6
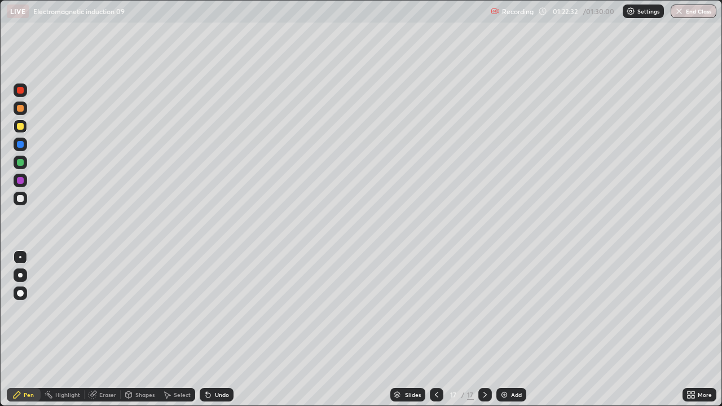
click at [222, 329] on div "Undo" at bounding box center [217, 395] width 34 height 14
click at [218, 329] on div "Undo" at bounding box center [222, 395] width 14 height 6
click at [219, 329] on div "Undo" at bounding box center [222, 395] width 14 height 6
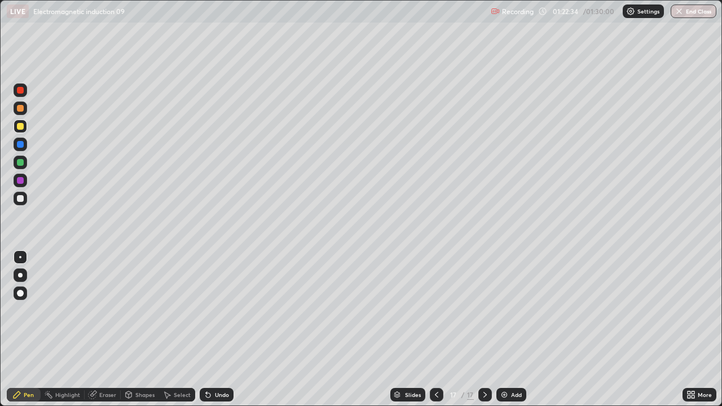
click at [220, 329] on div "Undo" at bounding box center [222, 395] width 14 height 6
click at [221, 329] on div "Undo" at bounding box center [222, 395] width 14 height 6
click at [222, 329] on div "Undo" at bounding box center [222, 395] width 14 height 6
click at [223, 329] on div "Undo" at bounding box center [222, 395] width 14 height 6
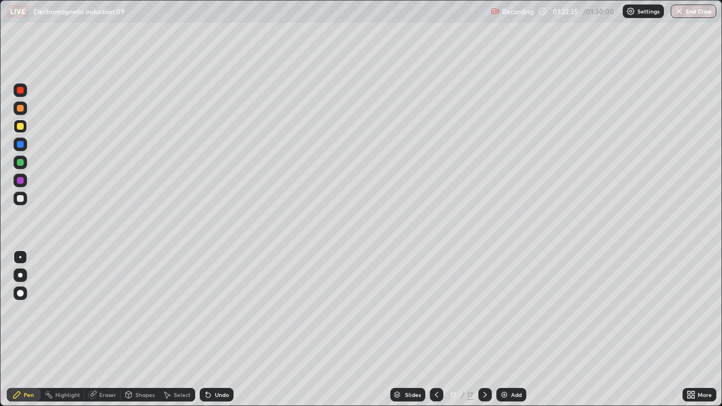
click at [225, 329] on div "Undo" at bounding box center [217, 395] width 34 height 14
click at [517, 329] on div "Add" at bounding box center [516, 395] width 11 height 6
click at [25, 196] on div at bounding box center [21, 199] width 14 height 14
click at [218, 329] on div "Undo" at bounding box center [222, 395] width 14 height 6
click at [216, 329] on div "Undo" at bounding box center [222, 395] width 14 height 6
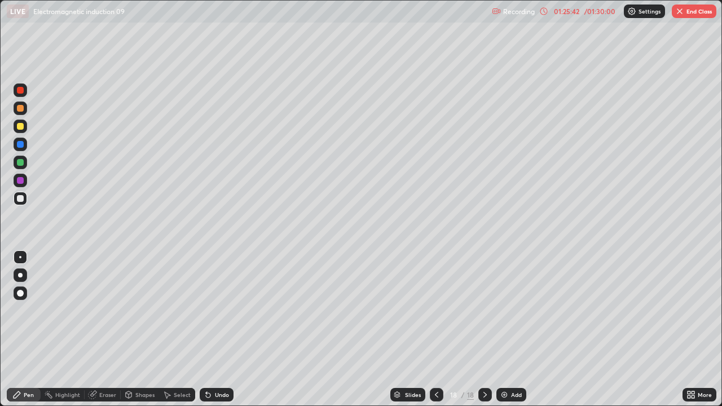
click at [25, 128] on div at bounding box center [21, 127] width 14 height 14
click at [27, 196] on div at bounding box center [21, 199] width 14 height 14
click at [27, 127] on div at bounding box center [21, 127] width 14 height 14
click at [100, 329] on div "Eraser" at bounding box center [103, 395] width 36 height 14
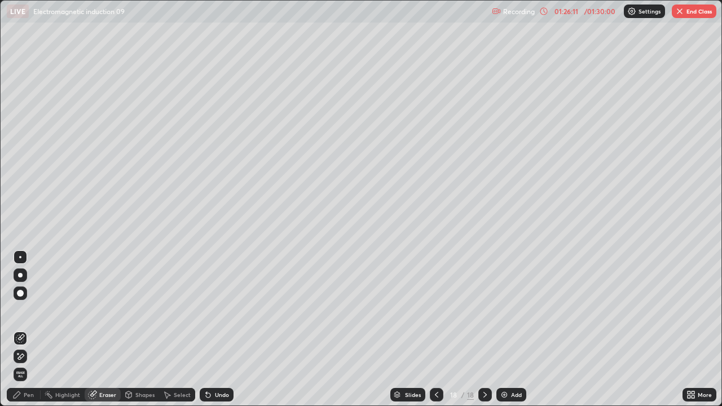
click at [17, 329] on icon at bounding box center [16, 394] width 9 height 9
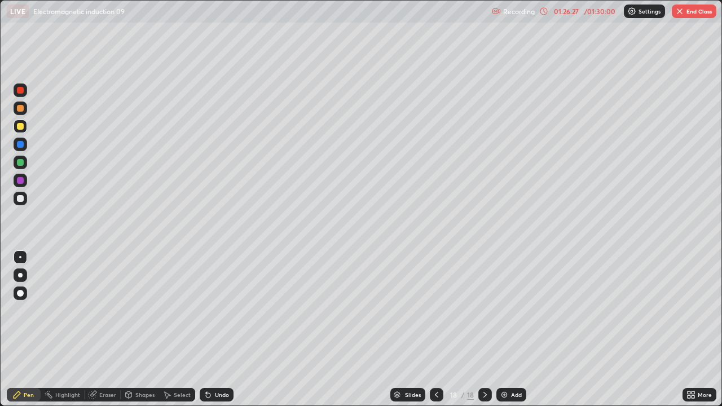
click at [23, 199] on div at bounding box center [20, 198] width 7 height 7
click at [508, 329] on div "Add" at bounding box center [511, 395] width 30 height 14
click at [99, 329] on div "Eraser" at bounding box center [107, 395] width 17 height 6
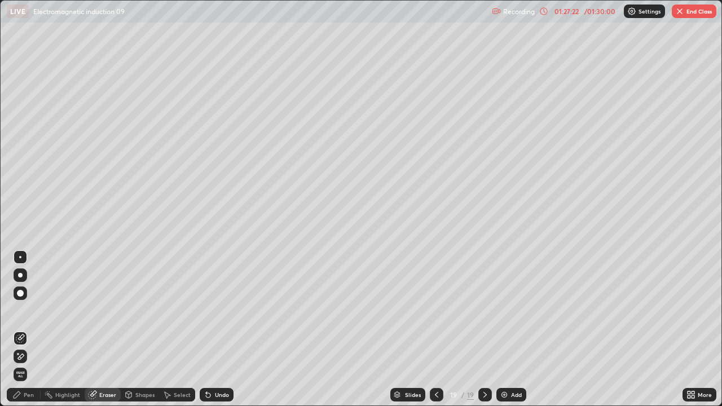
click at [20, 329] on icon at bounding box center [16, 394] width 9 height 9
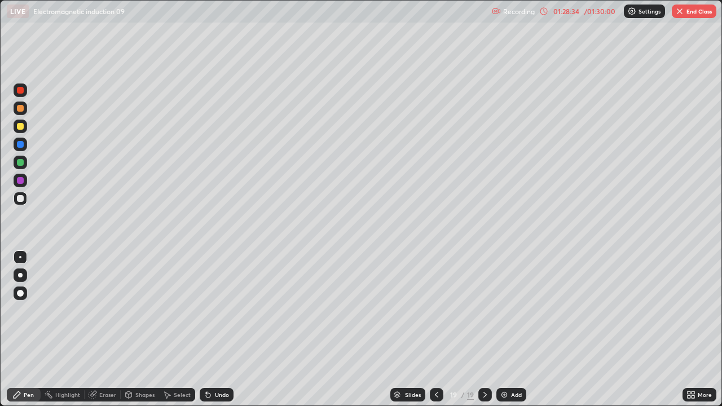
click at [698, 10] on button "End Class" at bounding box center [694, 12] width 45 height 14
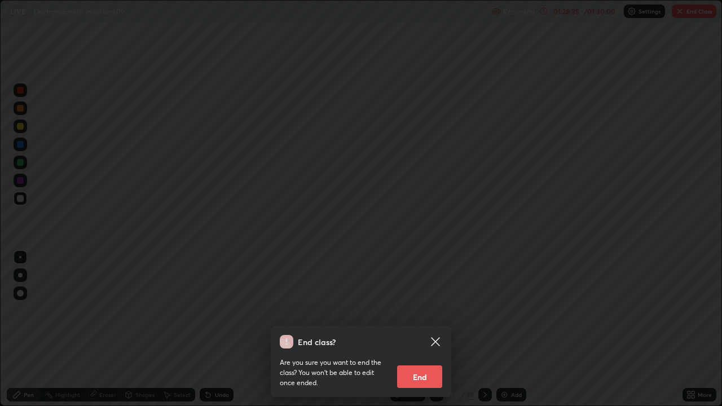
click at [421, 329] on button "End" at bounding box center [419, 377] width 45 height 23
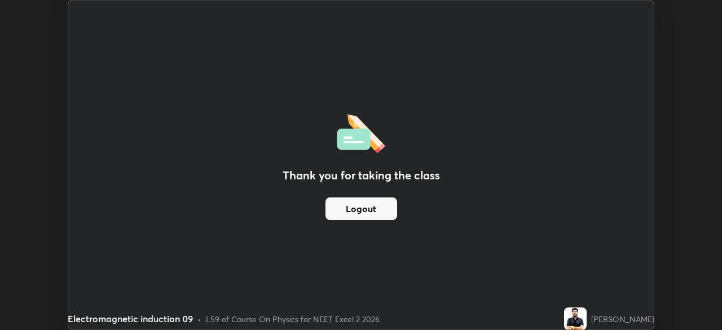
scroll to position [56084, 55692]
